Goal: Task Accomplishment & Management: Complete application form

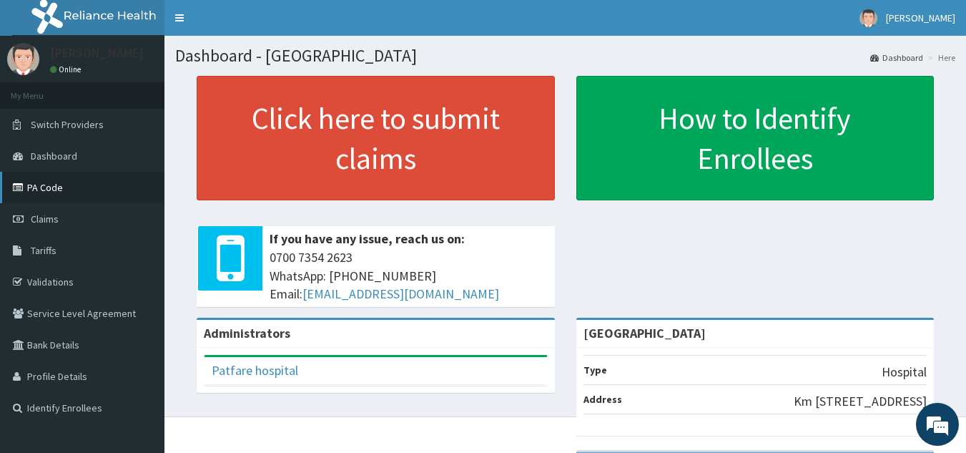
click at [59, 195] on link "PA Code" at bounding box center [82, 187] width 165 height 31
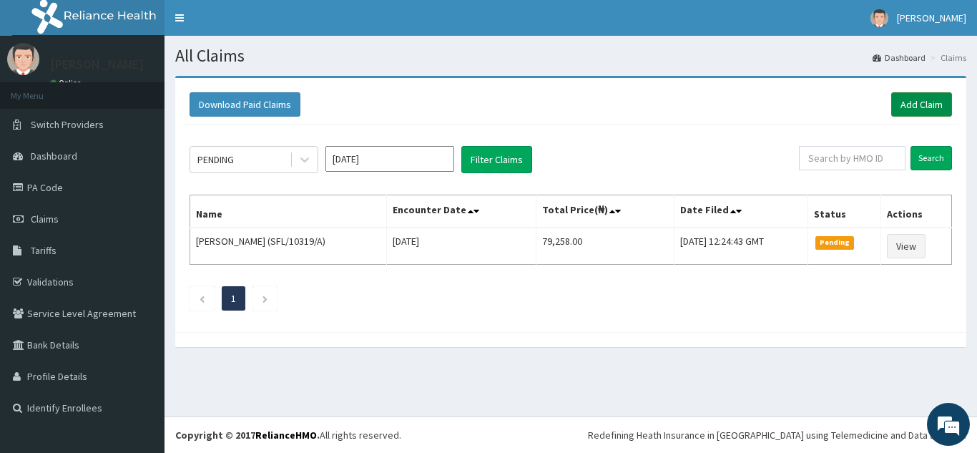
click at [914, 96] on link "Add Claim" at bounding box center [921, 104] width 61 height 24
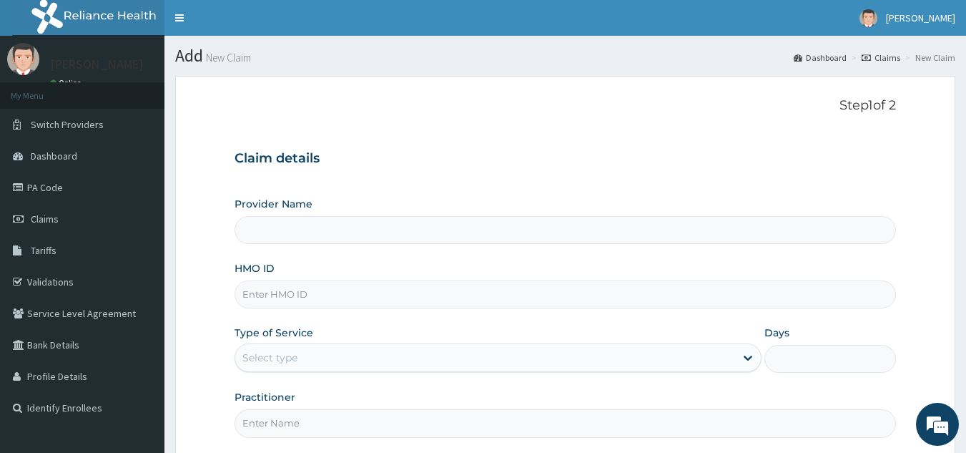
click at [283, 294] on input "HMO ID" at bounding box center [566, 294] width 662 height 28
type input "PATFARE HOSPITAL"
type input "h"
type input "HII/10182/A"
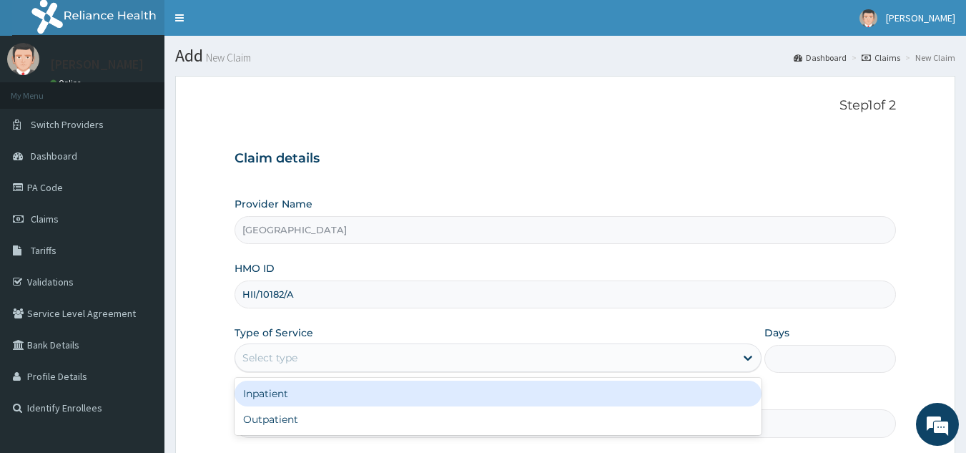
click at [252, 355] on div "Select type" at bounding box center [269, 357] width 55 height 14
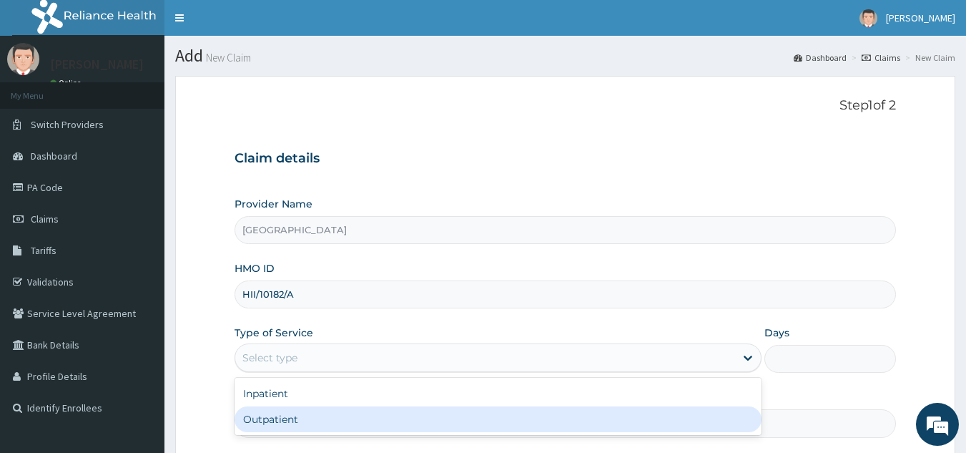
click at [258, 420] on div "Outpatient" at bounding box center [498, 419] width 527 height 26
type input "1"
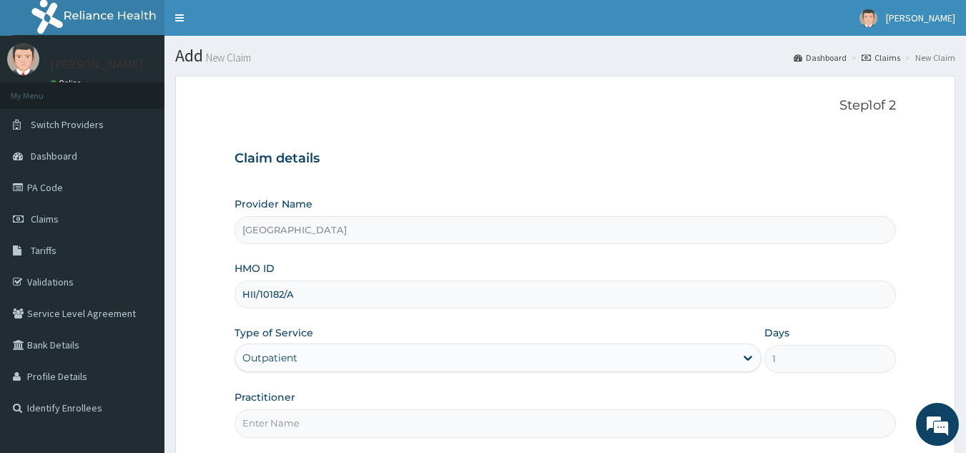
click at [258, 420] on input "Practitioner" at bounding box center [566, 423] width 662 height 28
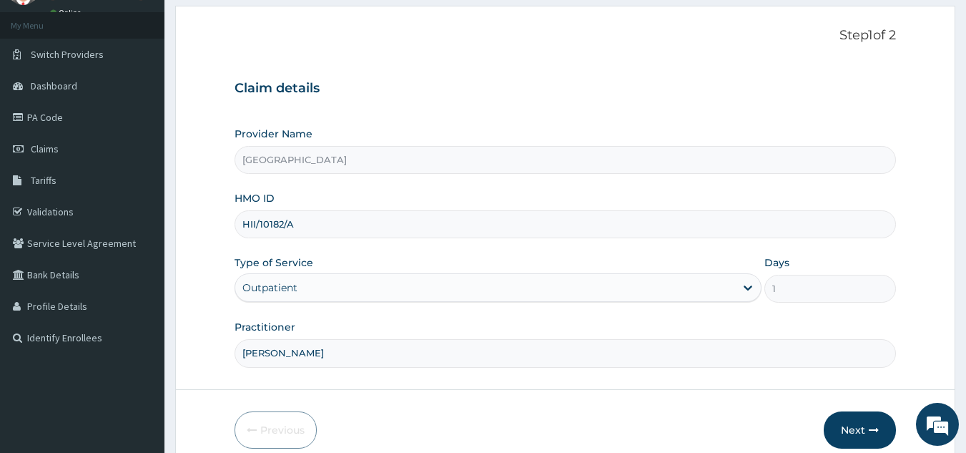
scroll to position [135, 0]
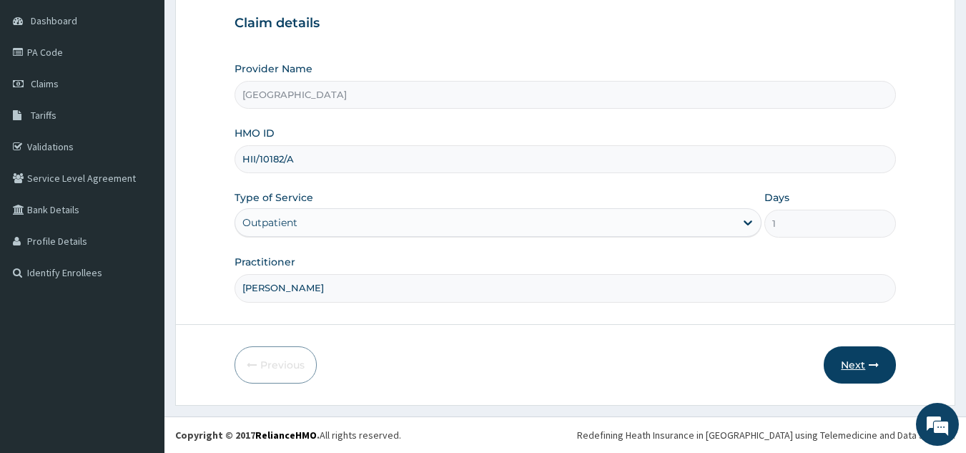
type input "DR. PAUL"
click at [864, 368] on button "Next" at bounding box center [860, 364] width 72 height 37
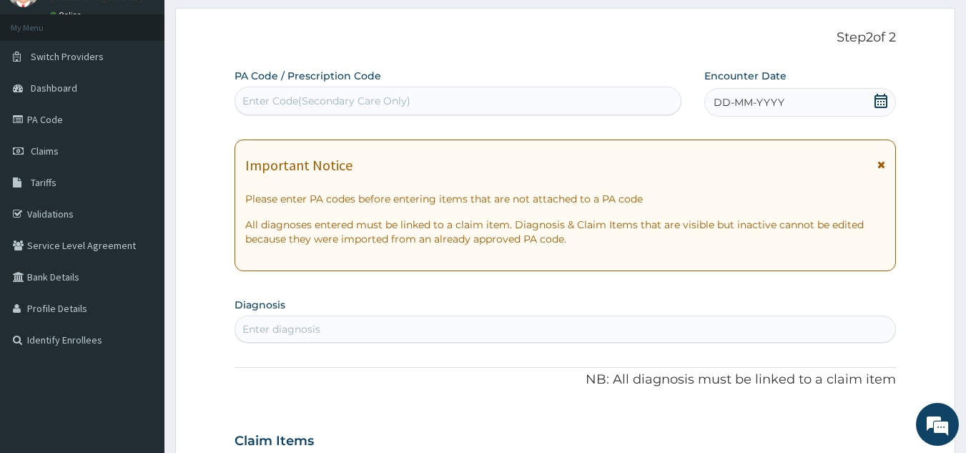
scroll to position [0, 0]
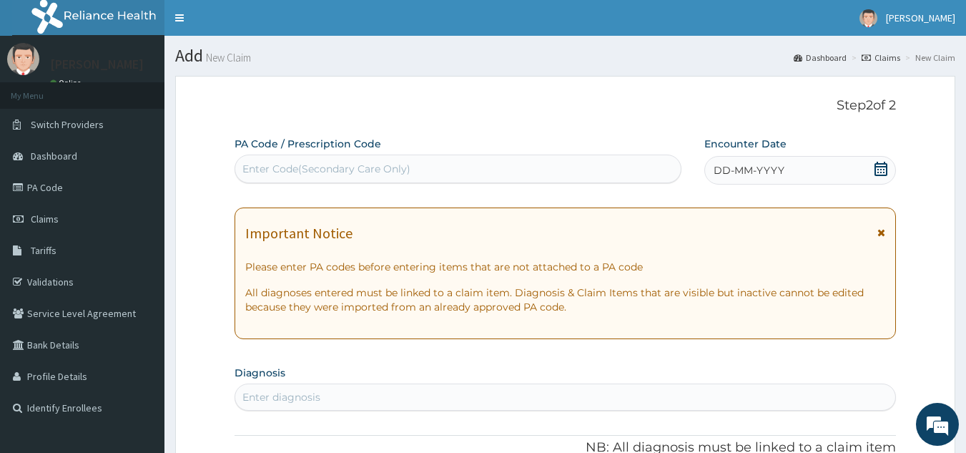
click at [509, 172] on div "Enter Code(Secondary Care Only)" at bounding box center [458, 168] width 446 height 23
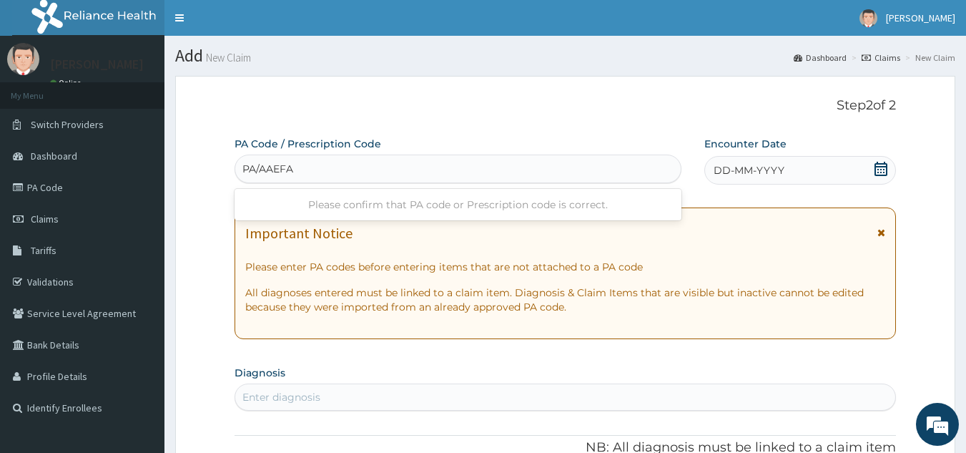
type input "PA/AAEFAE"
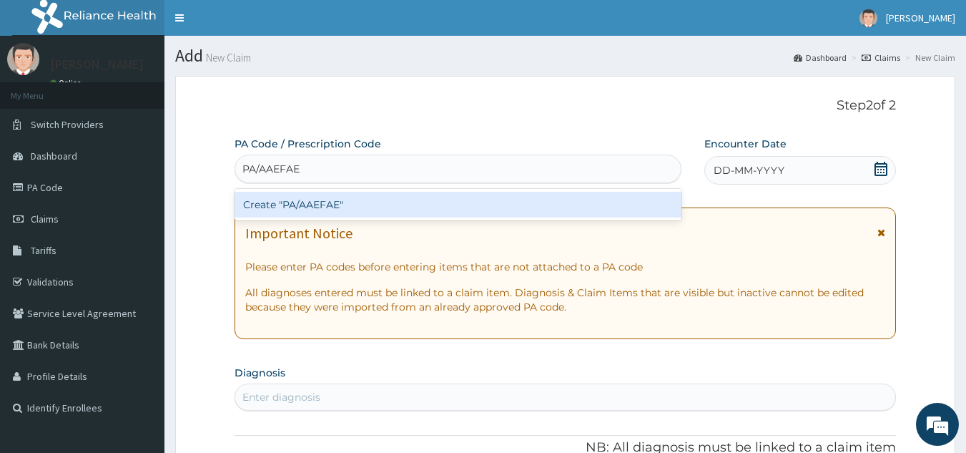
click at [483, 200] on div "Create "PA/AAEFAE"" at bounding box center [459, 205] width 448 height 26
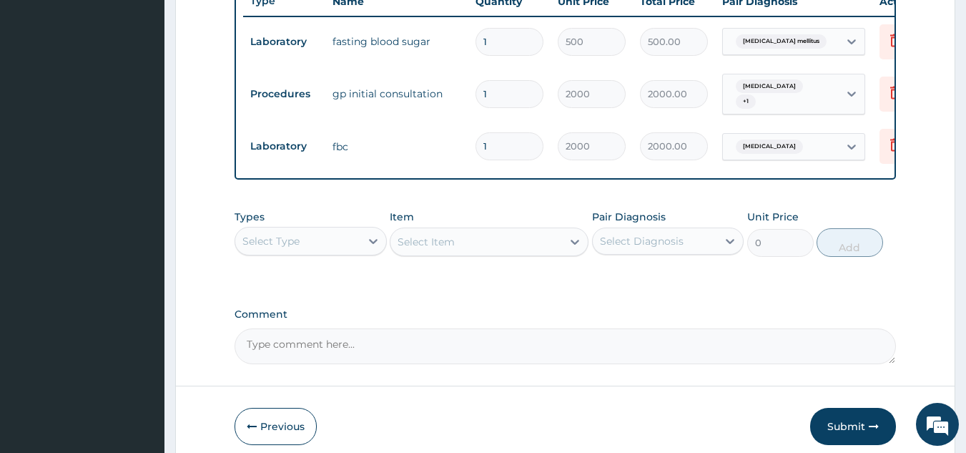
scroll to position [620, 0]
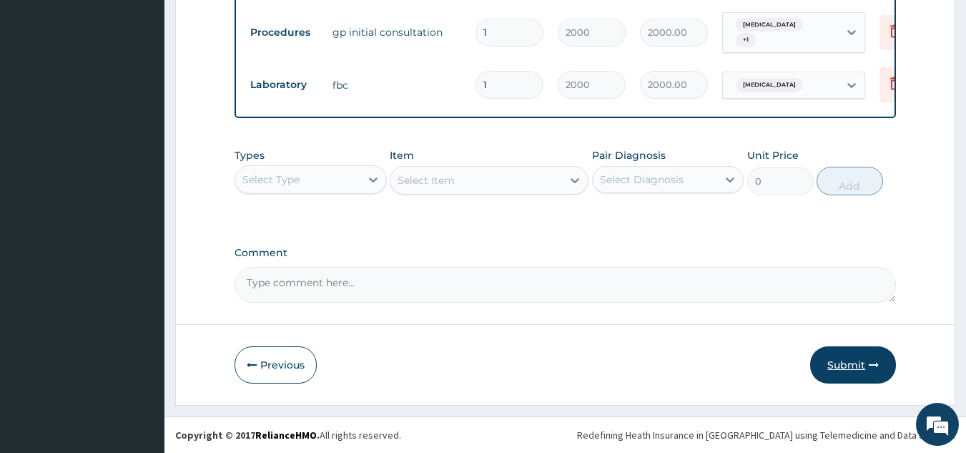
click at [840, 363] on button "Submit" at bounding box center [853, 364] width 86 height 37
